Goal: Task Accomplishment & Management: Use online tool/utility

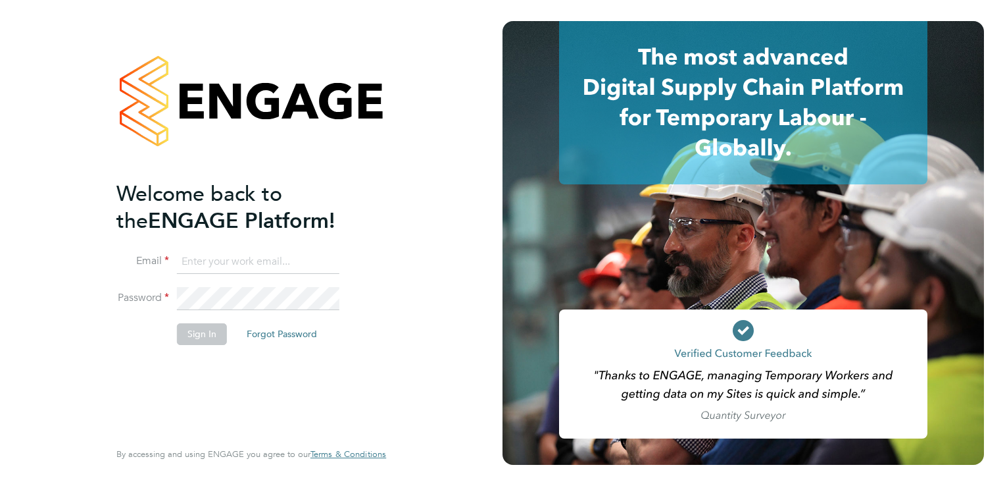
type input "toni.lawrenson@torus.co.uk"
click at [189, 332] on button "Sign In" at bounding box center [202, 333] width 50 height 21
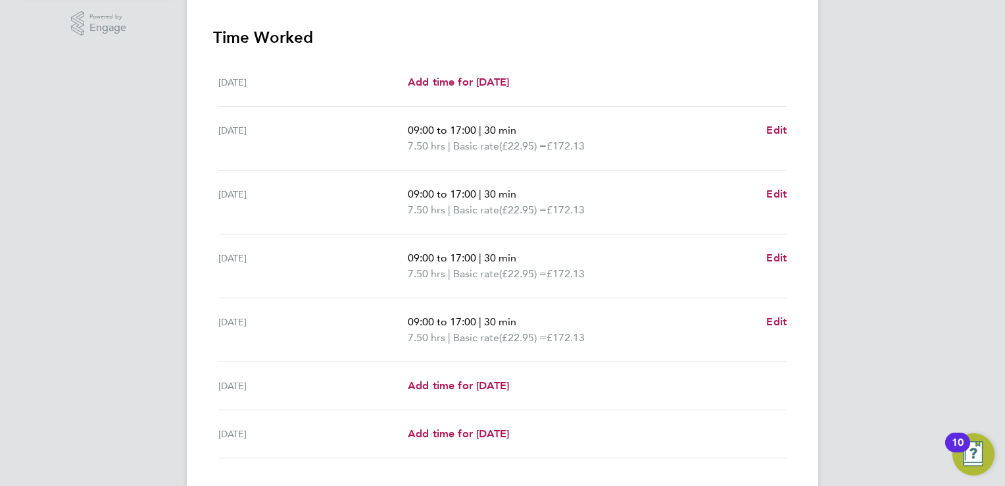
scroll to position [447, 0]
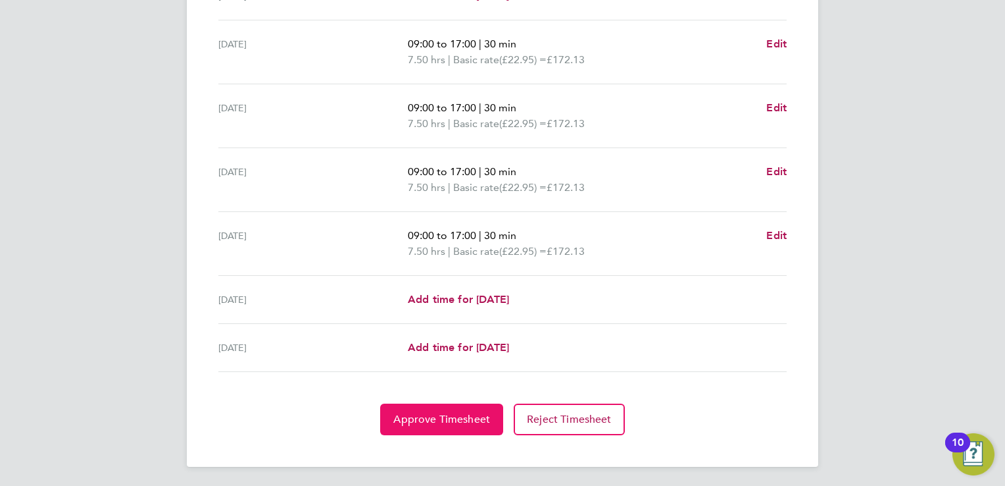
click at [447, 418] on span "Approve Timesheet" at bounding box center [441, 419] width 97 height 13
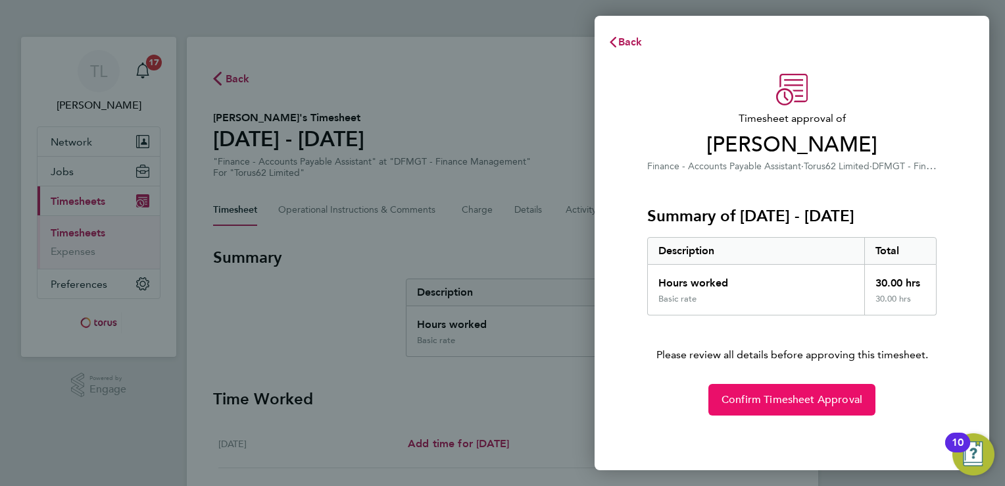
click at [771, 402] on span "Confirm Timesheet Approval" at bounding box center [792, 399] width 141 height 13
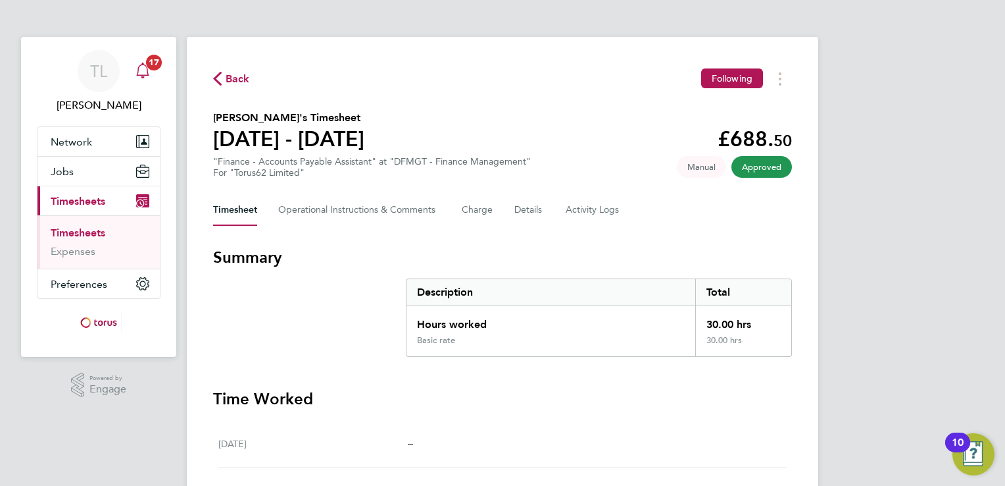
click at [154, 76] on app-nav-user-info "TL [PERSON_NAME] Notifications 17" at bounding box center [99, 81] width 124 height 89
click at [149, 72] on icon "Main navigation" at bounding box center [143, 71] width 16 height 16
